Goal: Task Accomplishment & Management: Manage account settings

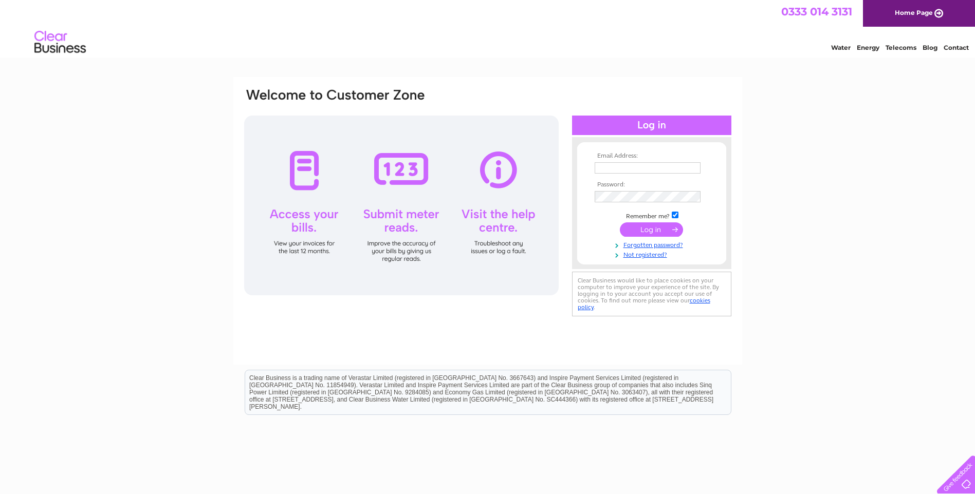
type input "anish@ragarfield.net"
click at [660, 226] on input "submit" at bounding box center [651, 230] width 63 height 14
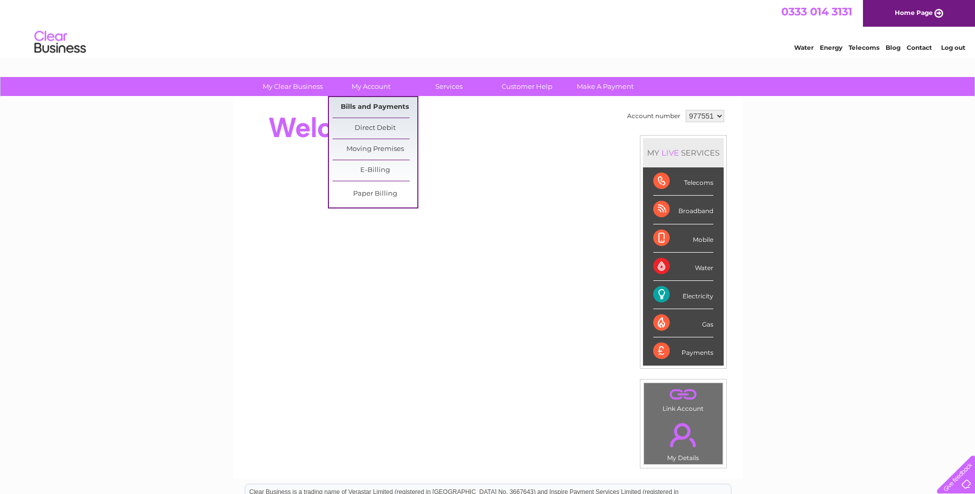
click at [374, 106] on link "Bills and Payments" at bounding box center [374, 107] width 85 height 21
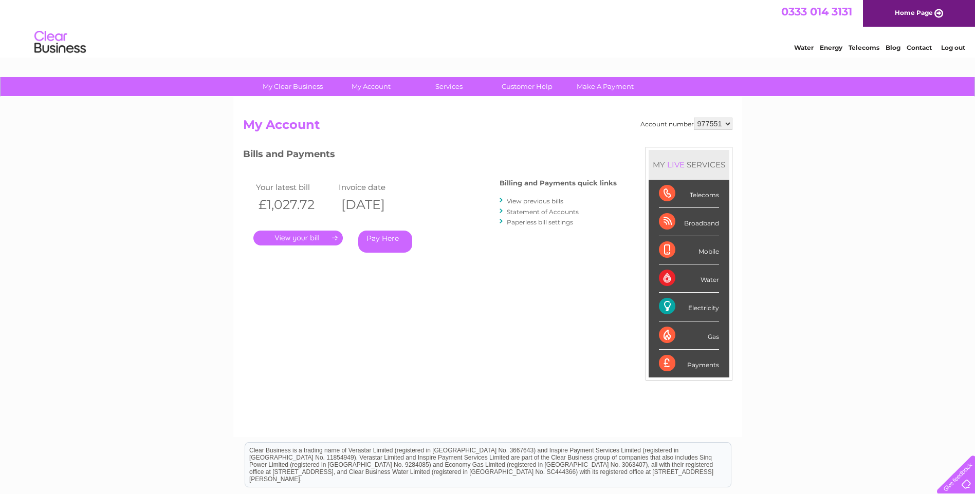
click at [302, 238] on link "." at bounding box center [297, 238] width 89 height 15
click at [296, 236] on link "." at bounding box center [297, 238] width 89 height 15
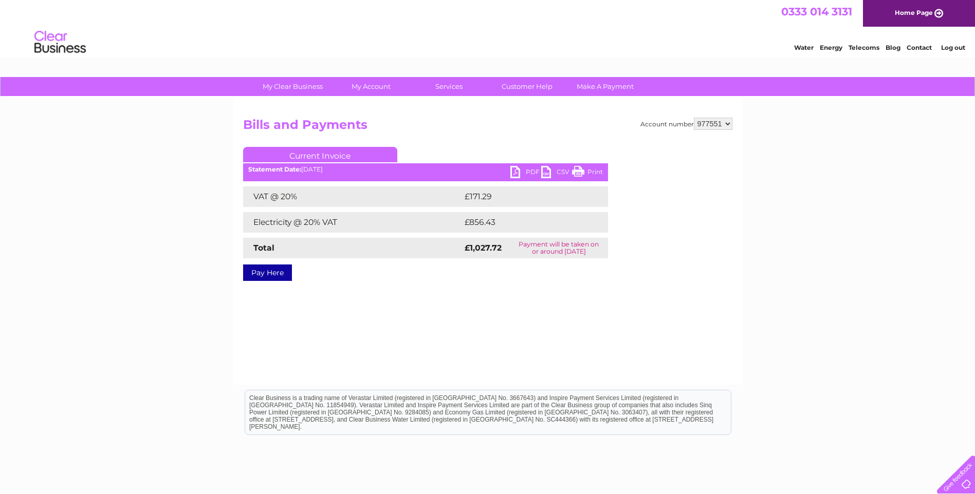
click at [524, 174] on link "PDF" at bounding box center [525, 173] width 31 height 15
click at [951, 49] on link "Log out" at bounding box center [953, 48] width 24 height 8
